Goal: Information Seeking & Learning: Learn about a topic

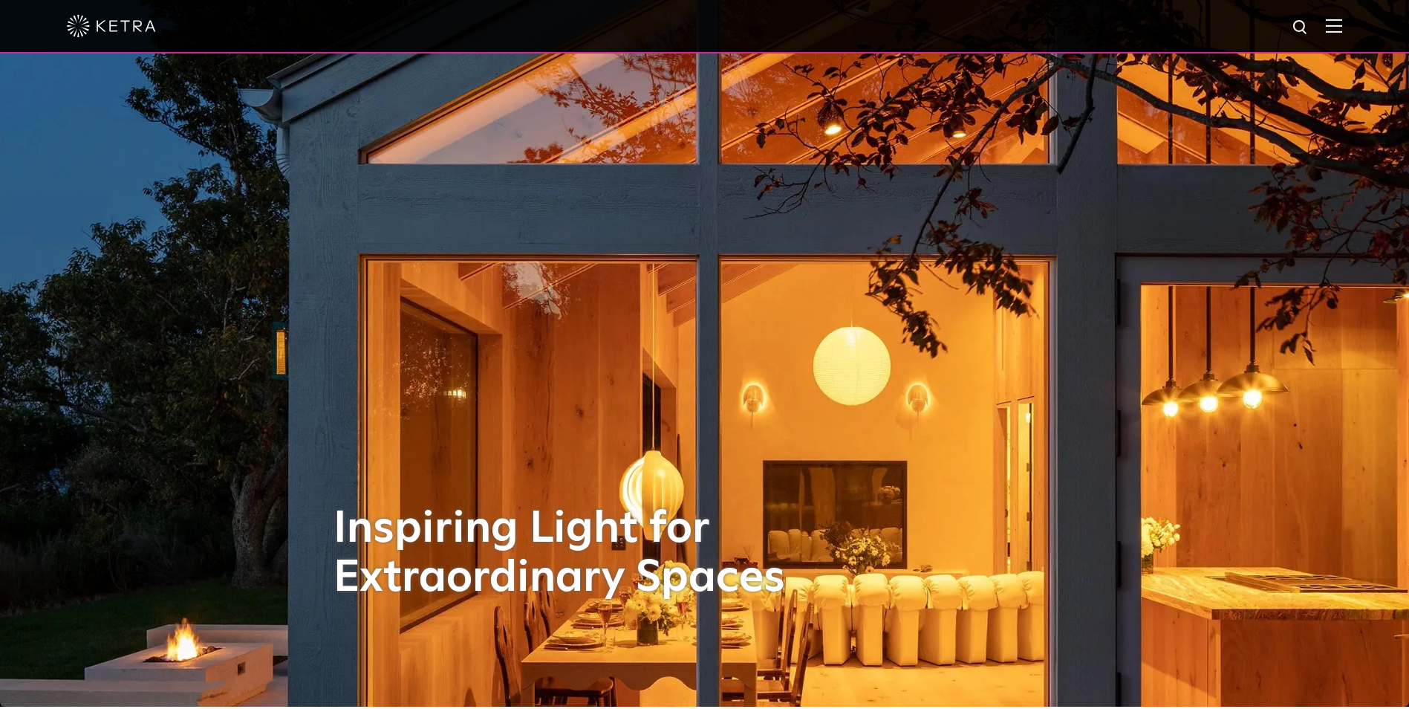
click at [1342, 30] on img at bounding box center [1334, 26] width 16 height 14
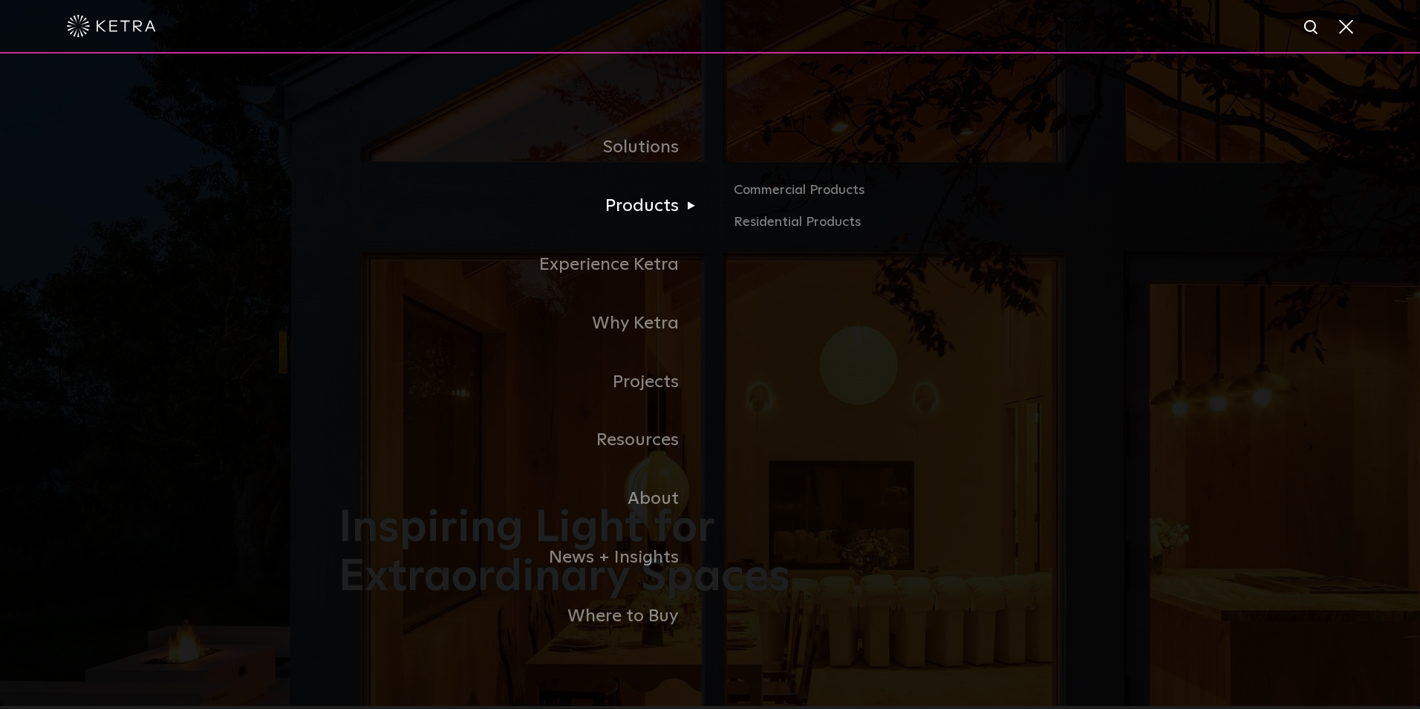
click at [629, 206] on link "Products" at bounding box center [524, 206] width 371 height 59
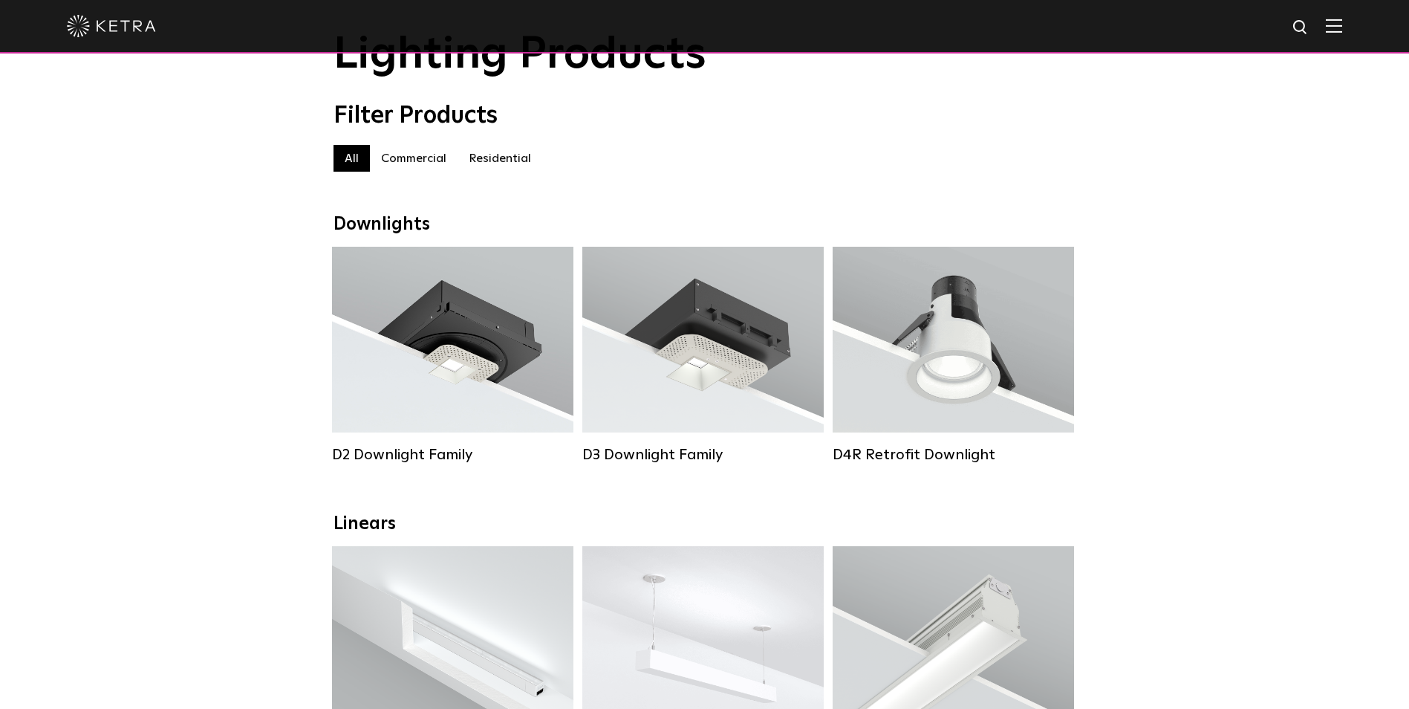
scroll to position [82, 0]
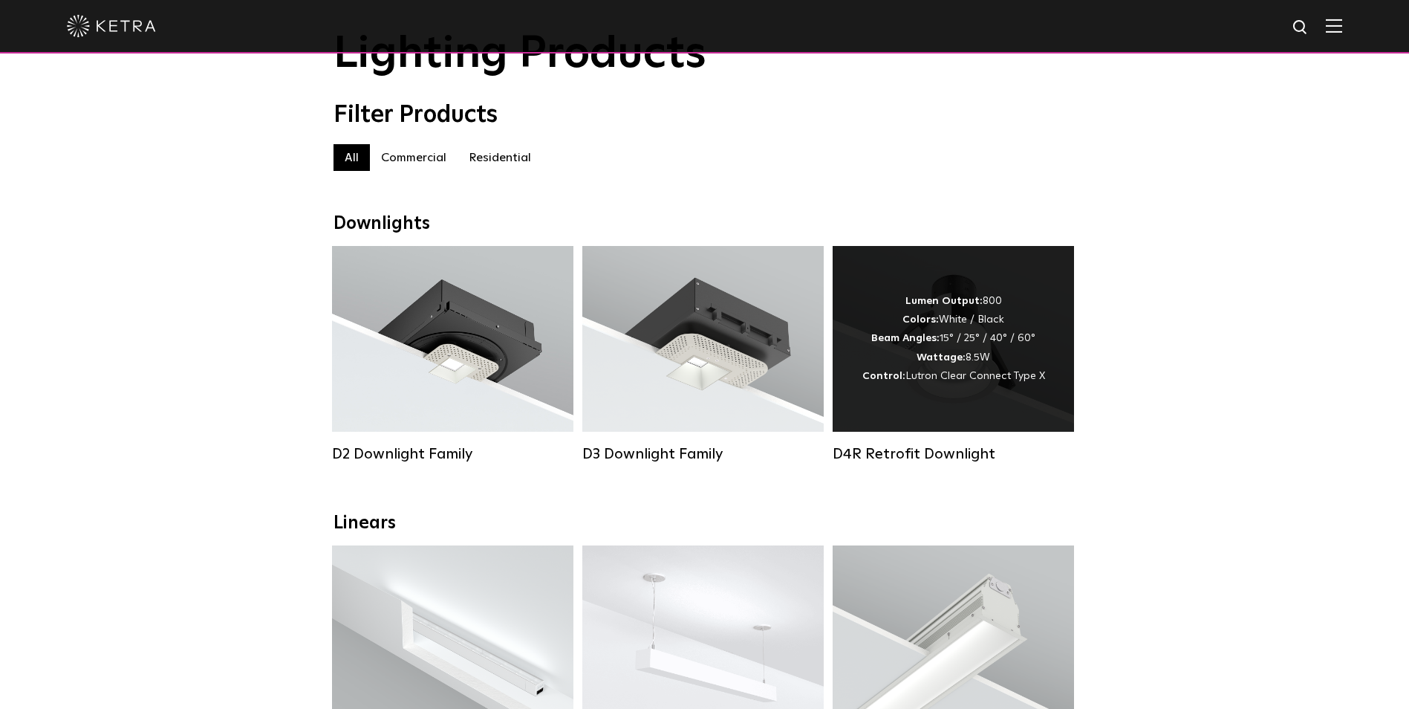
click at [976, 375] on div "Lumen Output: 800 Colors: White / Black Beam Angles: 15° / 25° / 40° / 60° Watt…" at bounding box center [953, 339] width 183 height 94
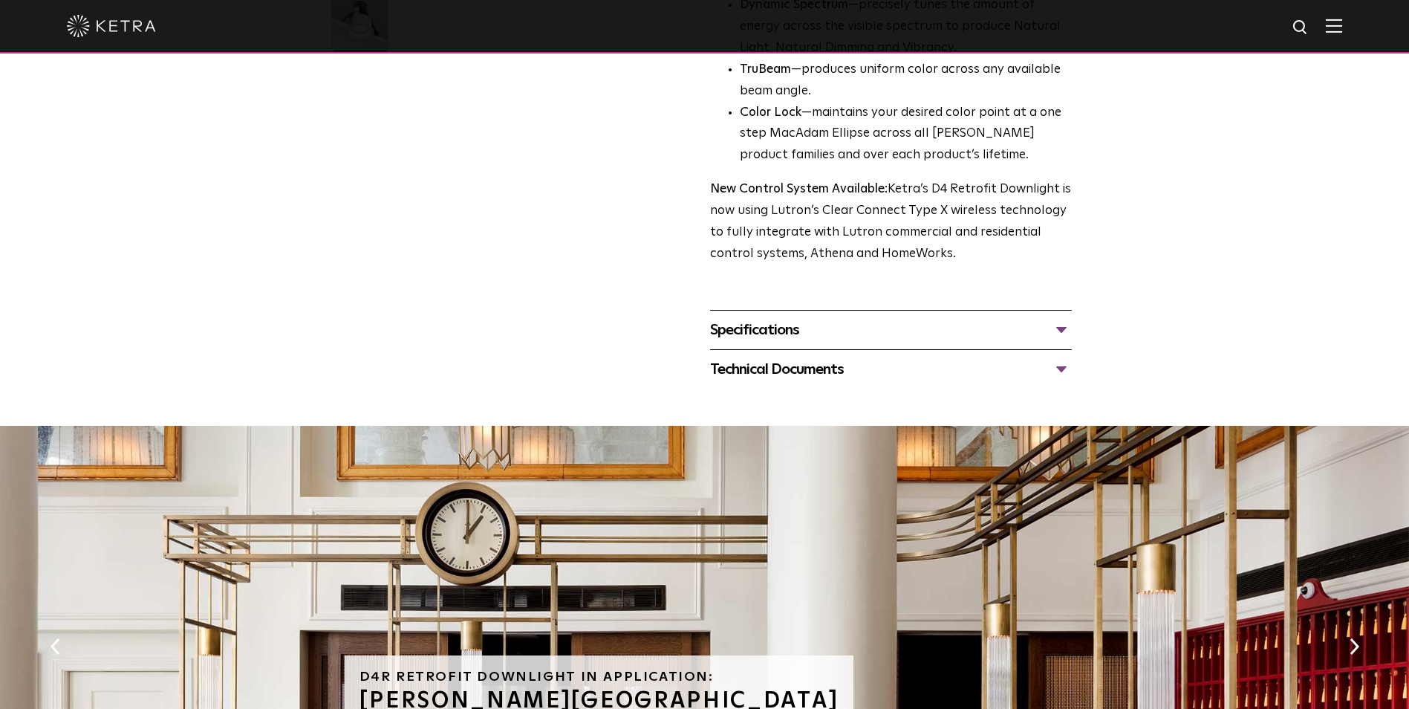
scroll to position [520, 0]
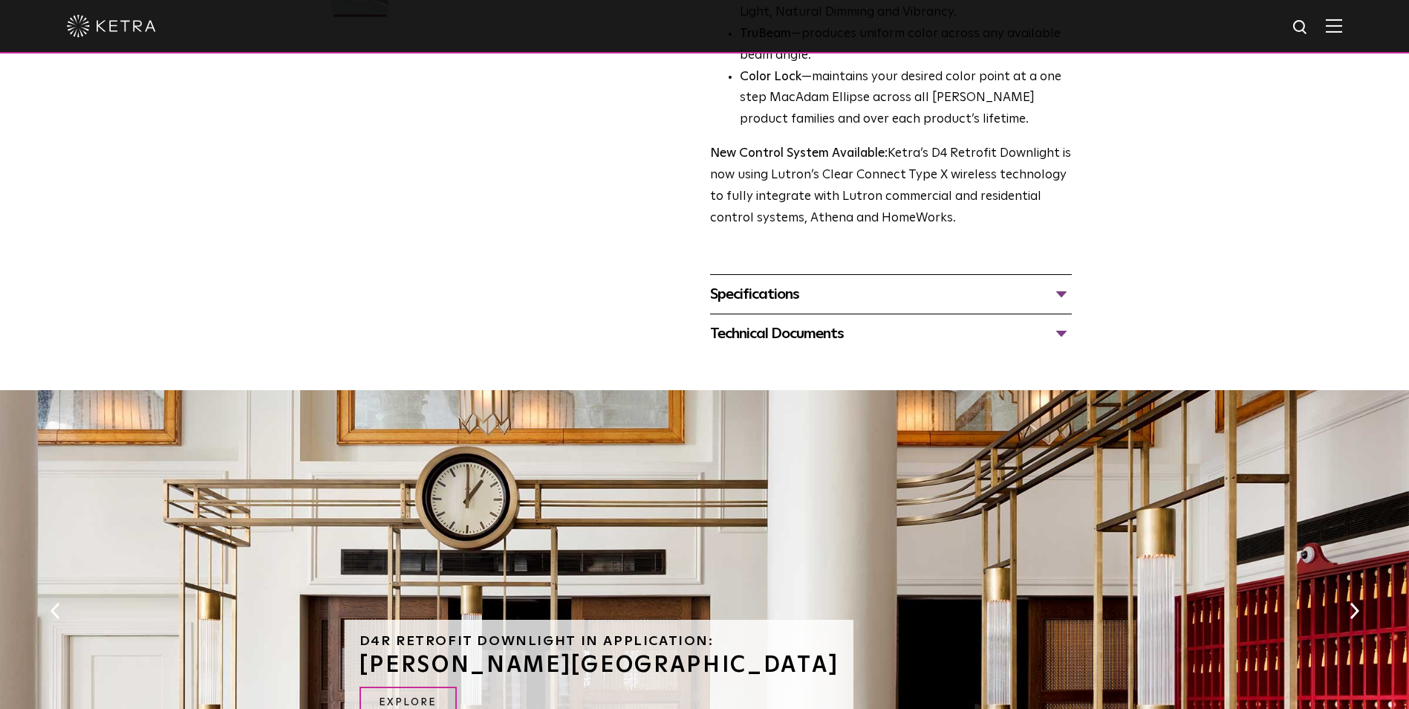
click at [1064, 300] on div "Specifications" at bounding box center [891, 294] width 362 height 24
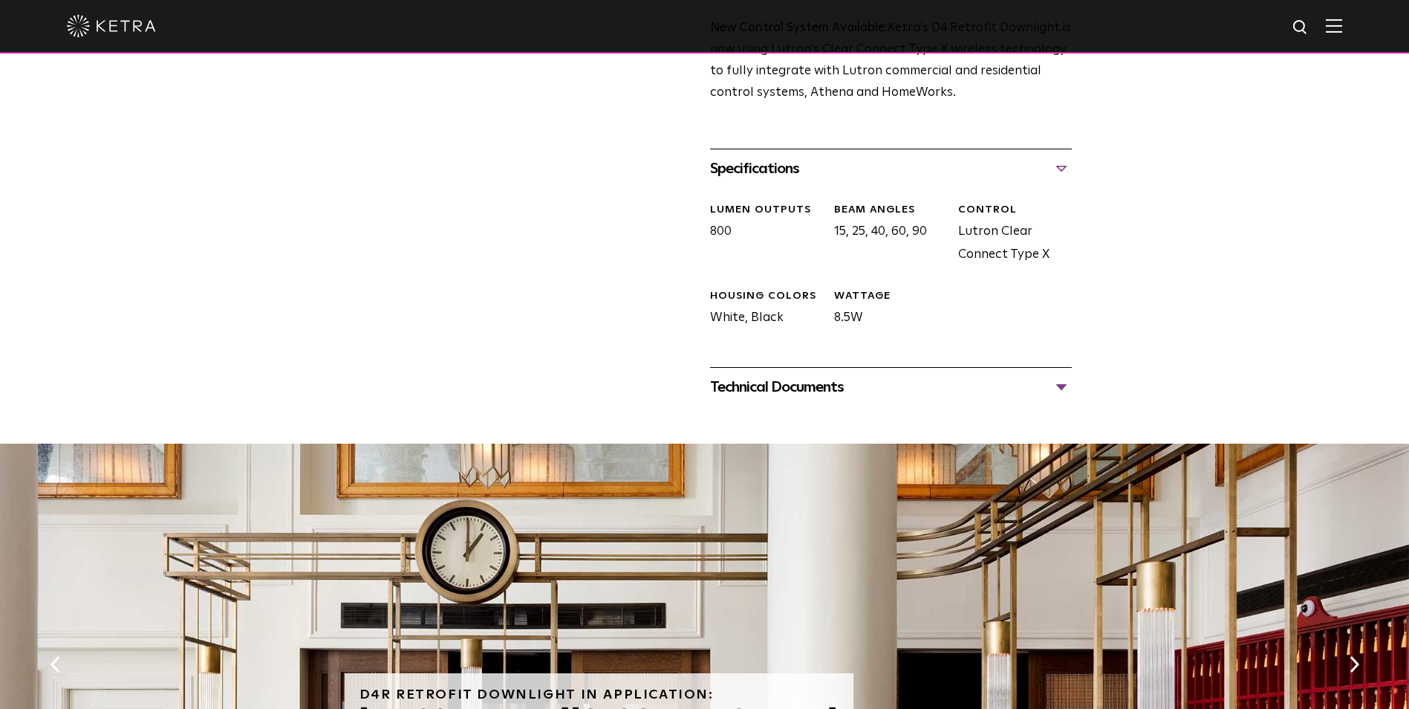
scroll to position [646, 0]
click at [1056, 384] on div "Technical Documents" at bounding box center [891, 386] width 362 height 24
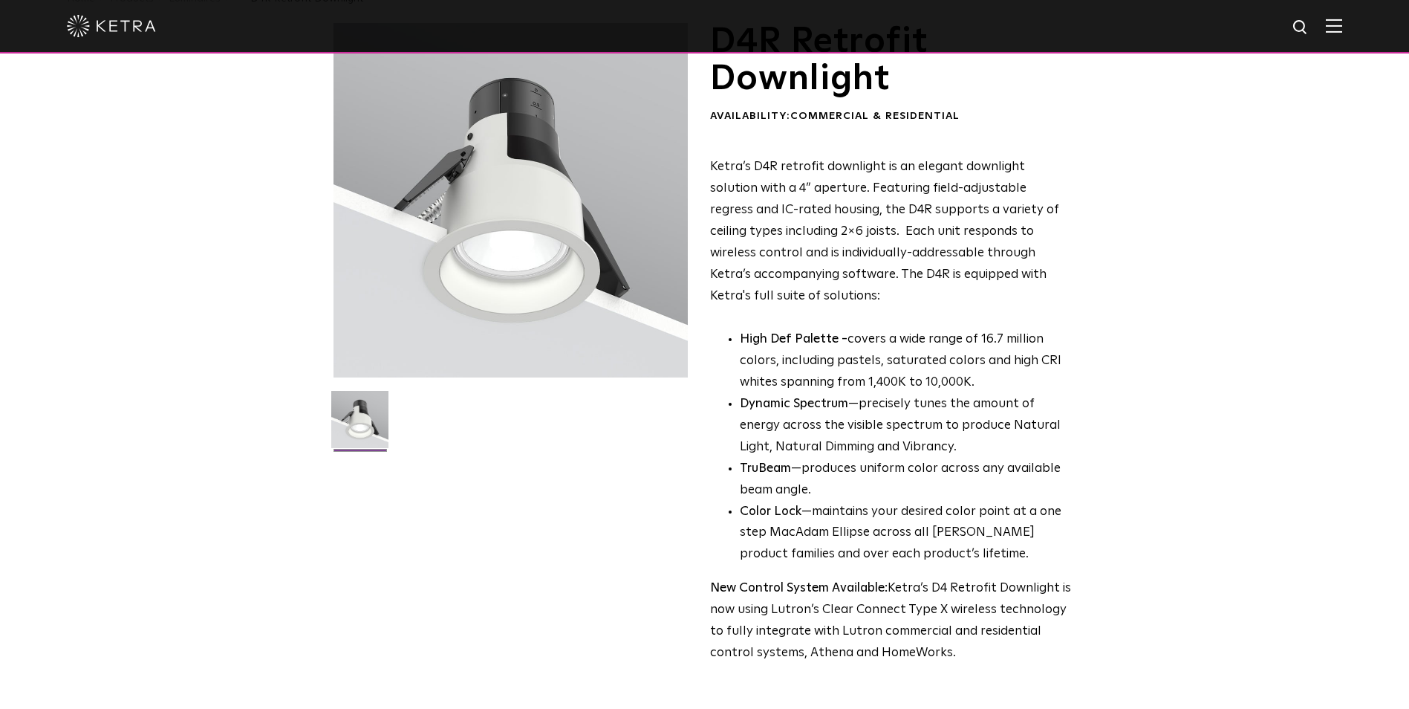
scroll to position [86, 0]
